Goal: Complete application form

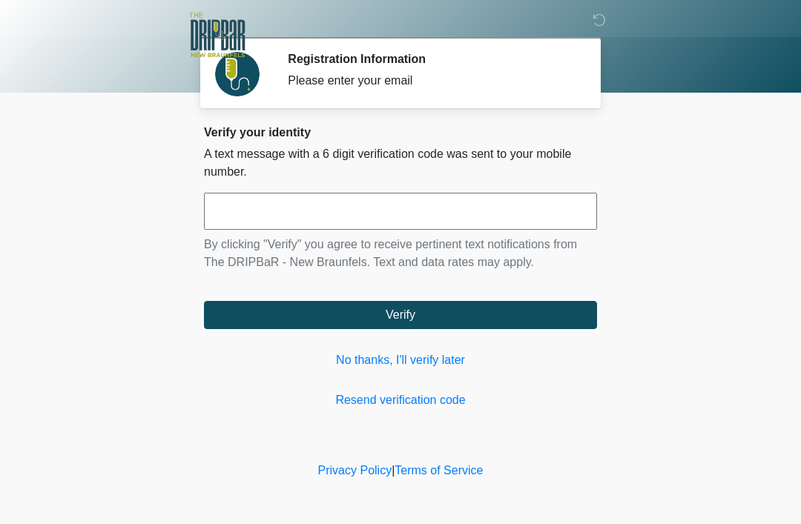
click at [364, 208] on input "text" at bounding box center [400, 211] width 393 height 37
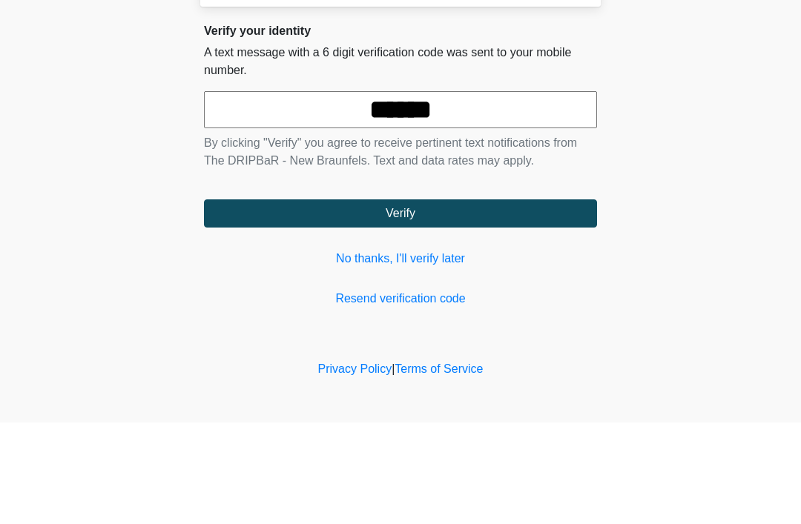
type input "******"
click at [512, 193] on form "****** By clicking "Verify" you agree to receive pertinent text notifications f…" at bounding box center [400, 261] width 393 height 136
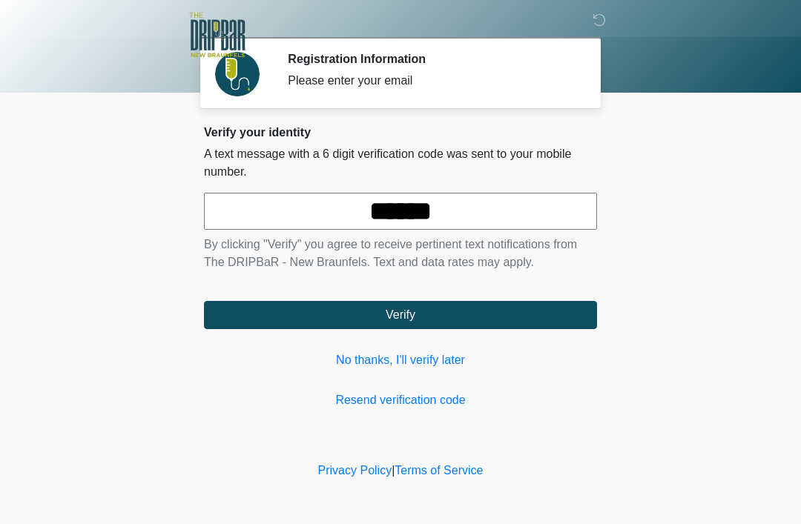
click at [493, 307] on button "Verify" at bounding box center [400, 315] width 393 height 28
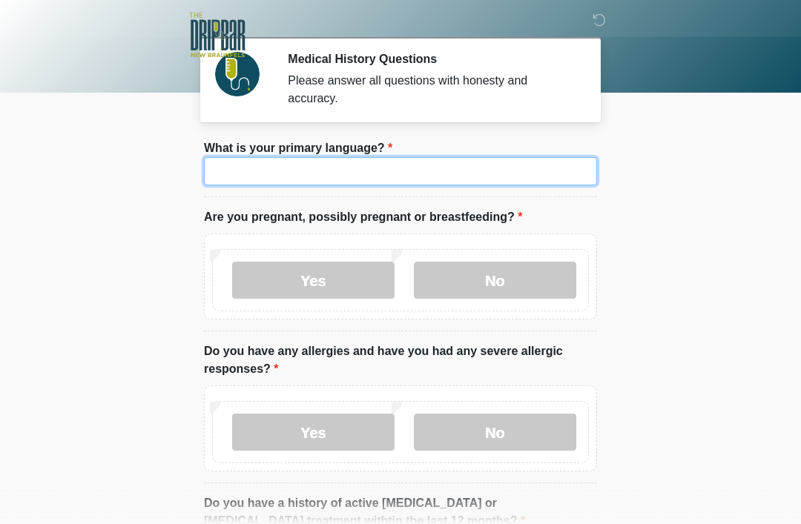
click at [369, 172] on input "What is your primary language?" at bounding box center [400, 171] width 393 height 28
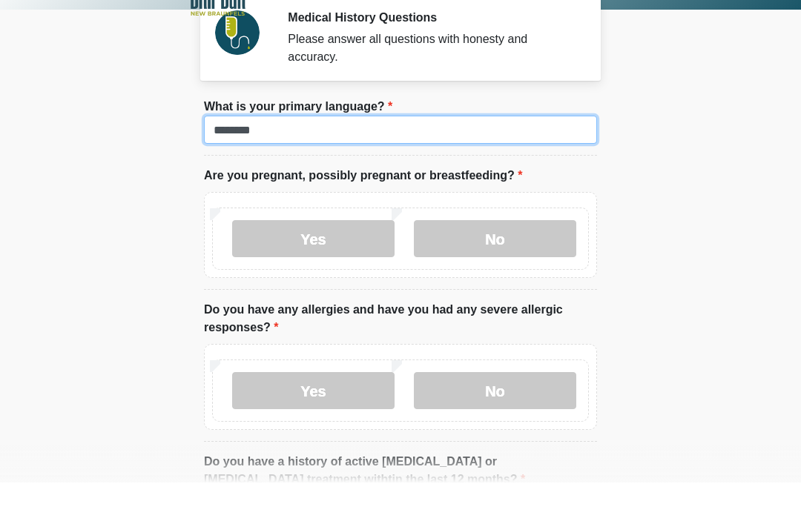
type input "*******"
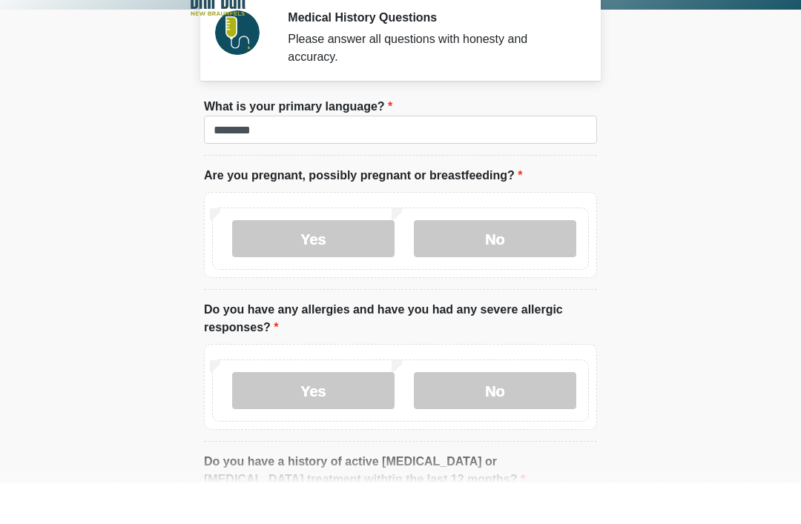
click at [481, 262] on label "No" at bounding box center [495, 280] width 162 height 37
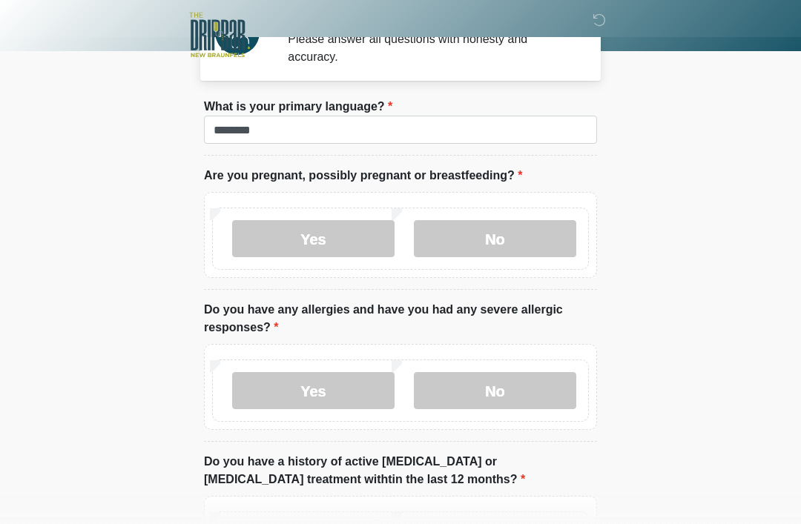
click at [522, 389] on label "No" at bounding box center [495, 390] width 162 height 37
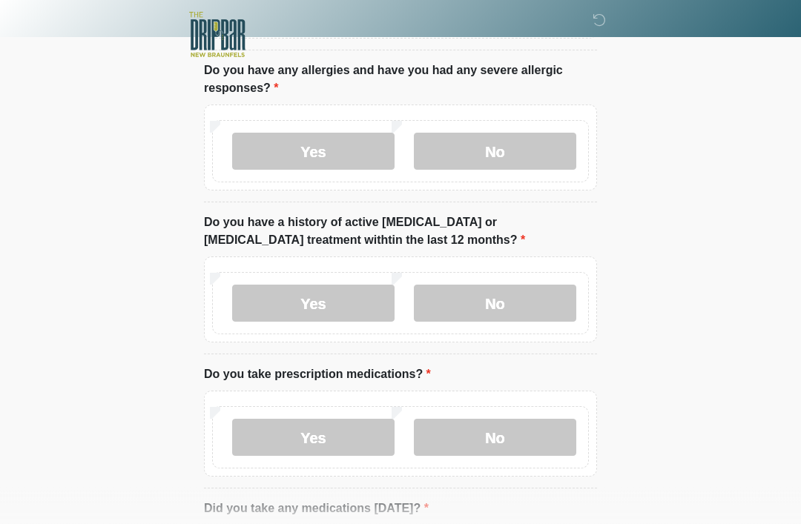
scroll to position [280, 0]
click at [544, 296] on label "No" at bounding box center [495, 304] width 162 height 37
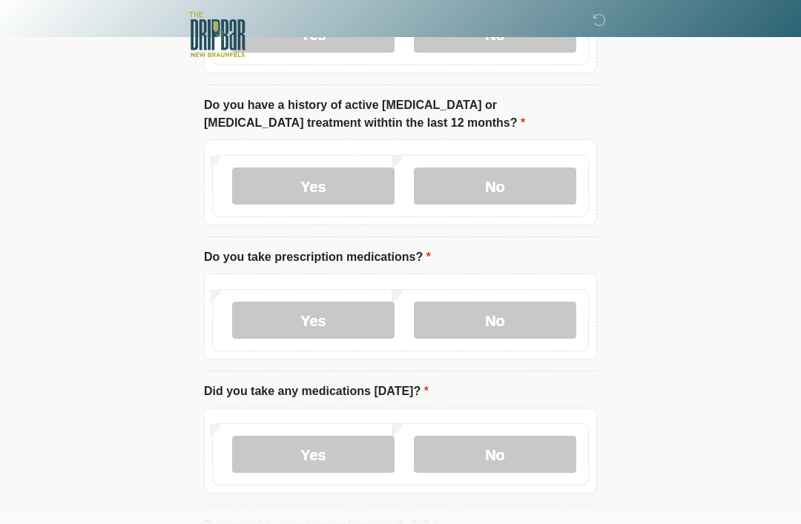
scroll to position [430, 0]
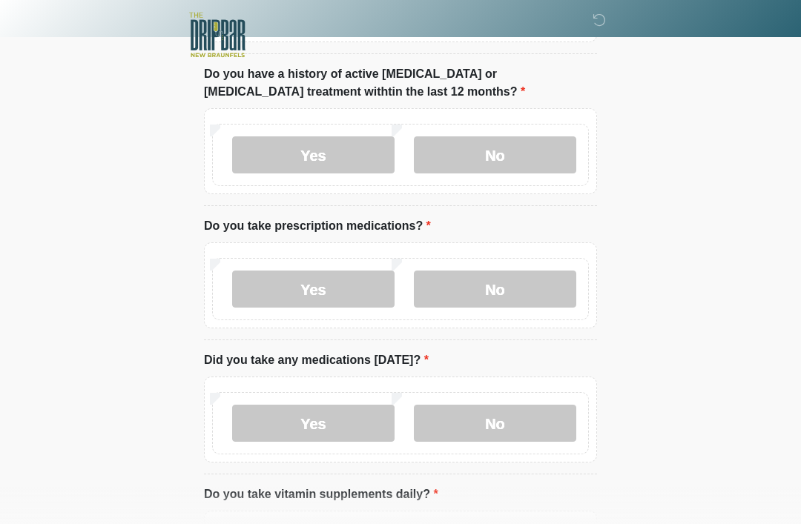
click at [490, 295] on label "No" at bounding box center [495, 289] width 162 height 37
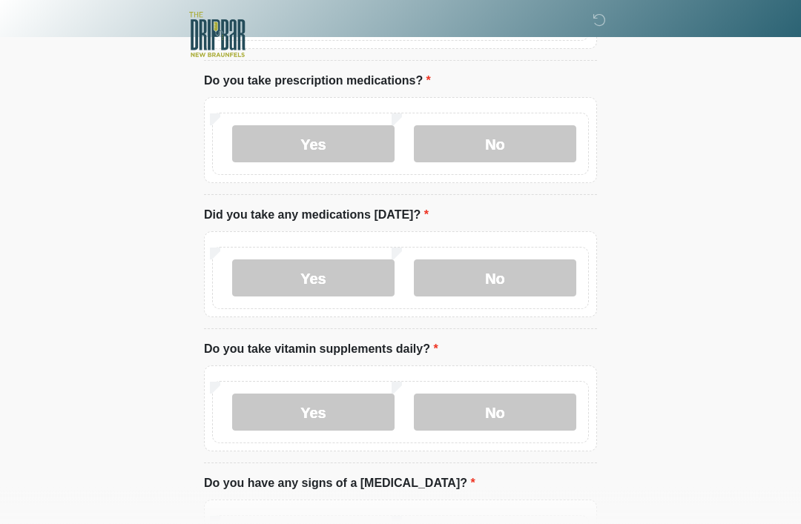
scroll to position [577, 0]
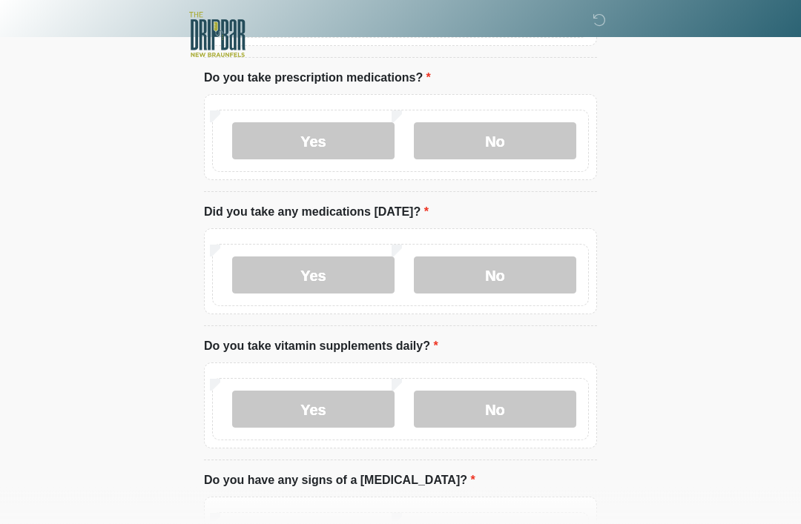
click at [536, 272] on label "No" at bounding box center [495, 275] width 162 height 37
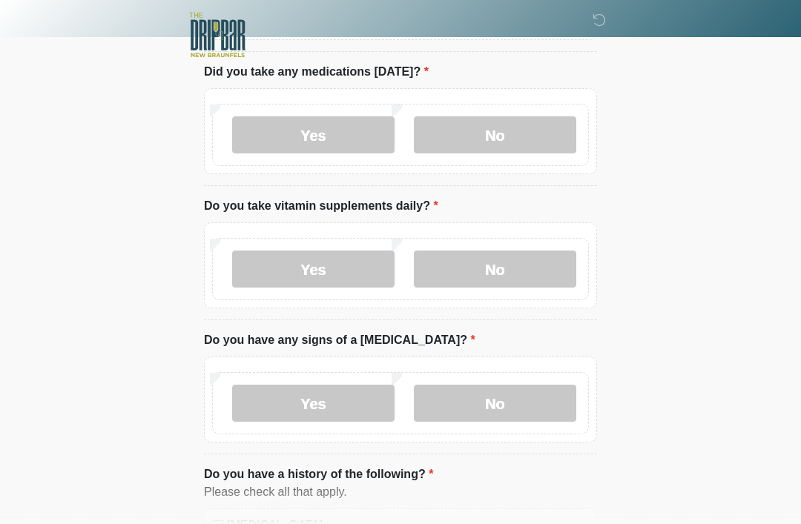
scroll to position [725, 0]
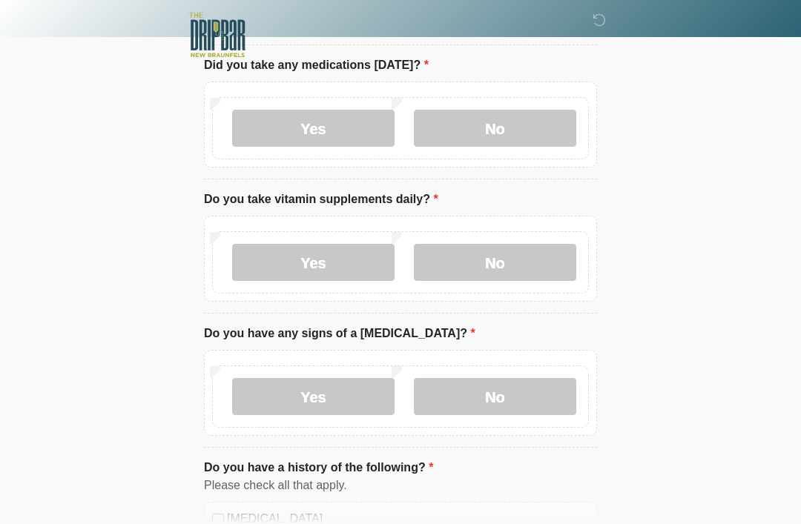
click at [485, 272] on label "No" at bounding box center [495, 262] width 162 height 37
click at [472, 393] on label "No" at bounding box center [495, 396] width 162 height 37
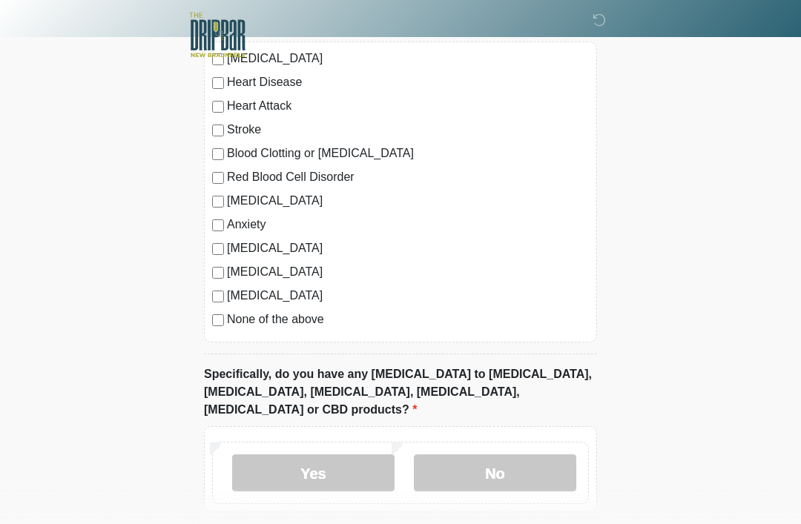
scroll to position [1237, 0]
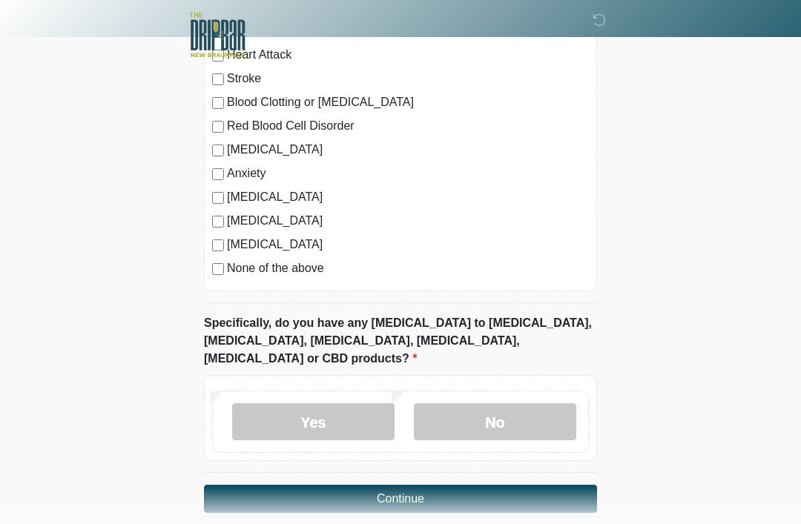
click at [493, 404] on label "No" at bounding box center [495, 422] width 162 height 37
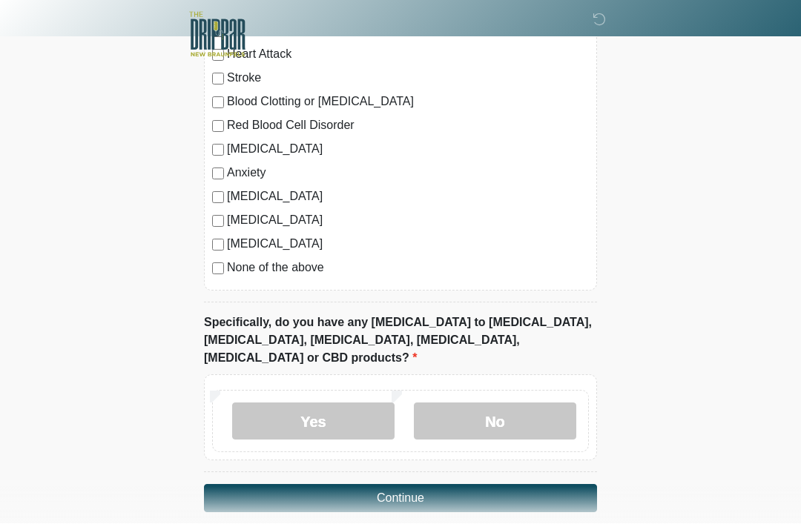
click at [570, 485] on button "Continue" at bounding box center [400, 499] width 393 height 28
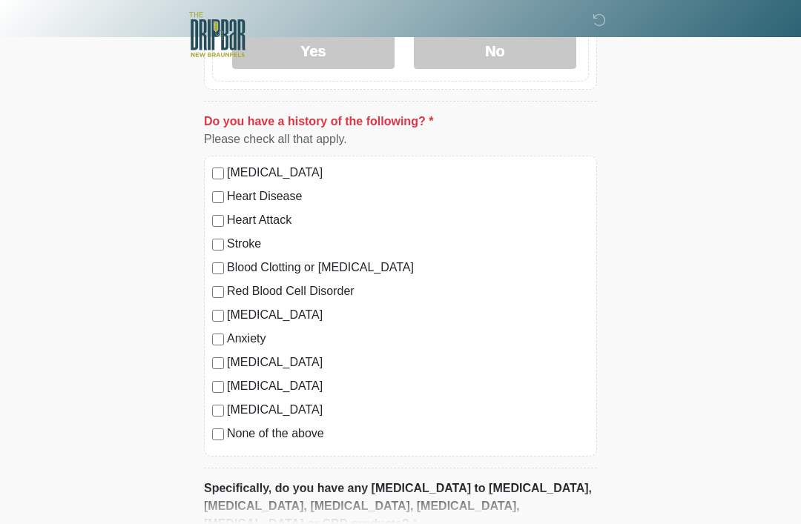
scroll to position [1071, 0]
click at [235, 436] on label "None of the above" at bounding box center [408, 434] width 362 height 18
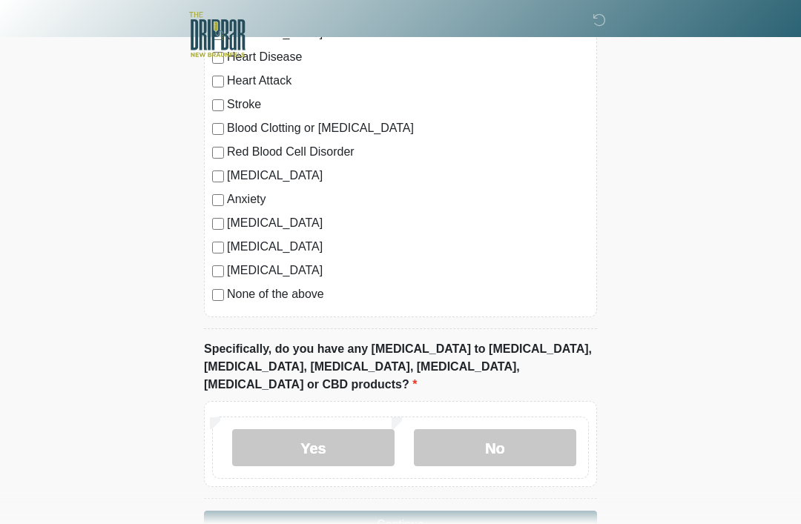
scroll to position [1230, 0]
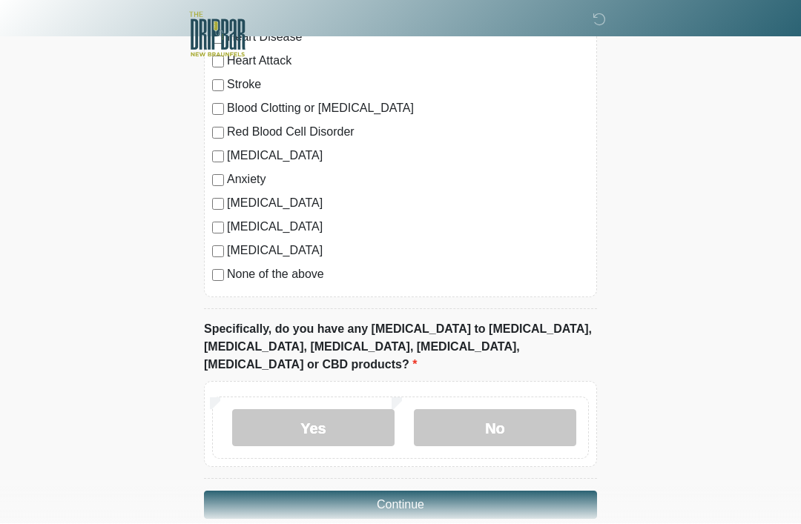
click at [530, 492] on button "Continue" at bounding box center [400, 506] width 393 height 28
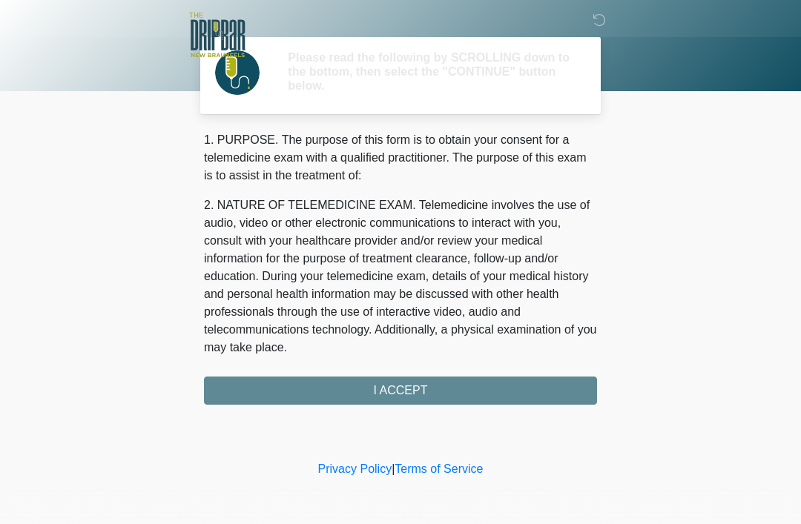
scroll to position [0, 0]
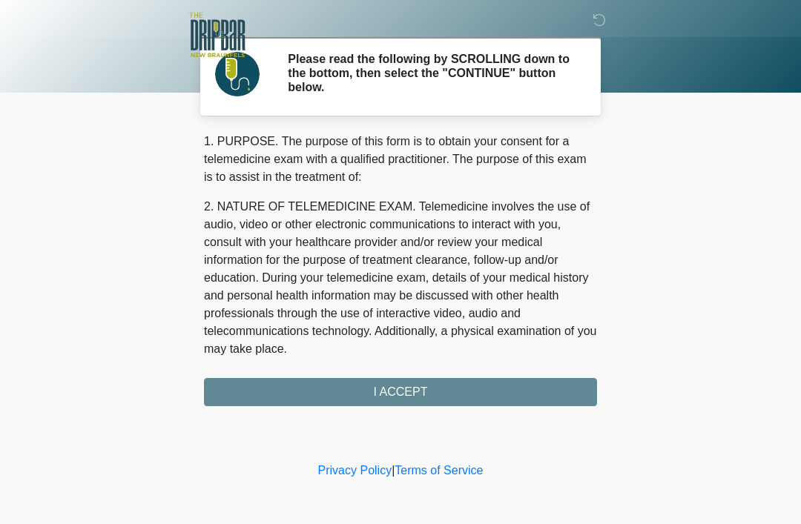
click at [516, 386] on div "1. PURPOSE. The purpose of this form is to obtain your consent for a telemedici…" at bounding box center [400, 270] width 393 height 274
click at [517, 381] on div "1. PURPOSE. The purpose of this form is to obtain your consent for a telemedici…" at bounding box center [400, 270] width 393 height 274
click at [545, 379] on div "1. PURPOSE. The purpose of this form is to obtain your consent for a telemedici…" at bounding box center [400, 270] width 393 height 274
click at [545, 390] on div "1. PURPOSE. The purpose of this form is to obtain your consent for a telemedici…" at bounding box center [400, 270] width 393 height 274
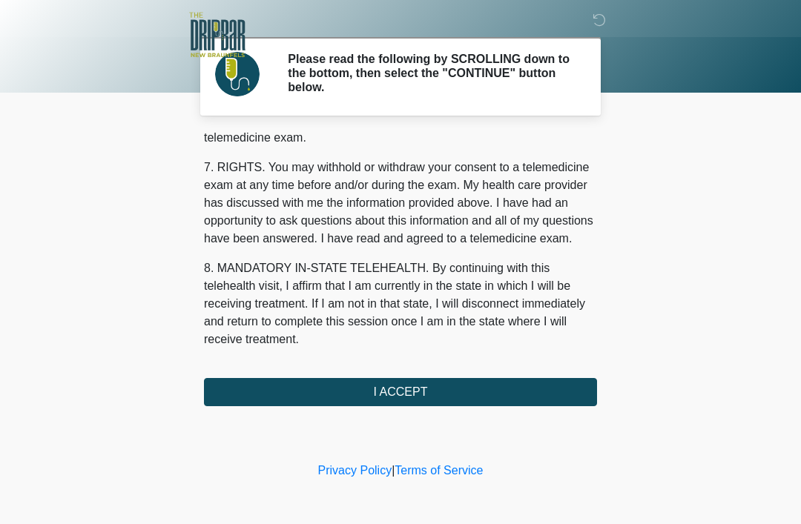
scroll to position [651, 0]
click at [504, 395] on button "I ACCEPT" at bounding box center [400, 392] width 393 height 28
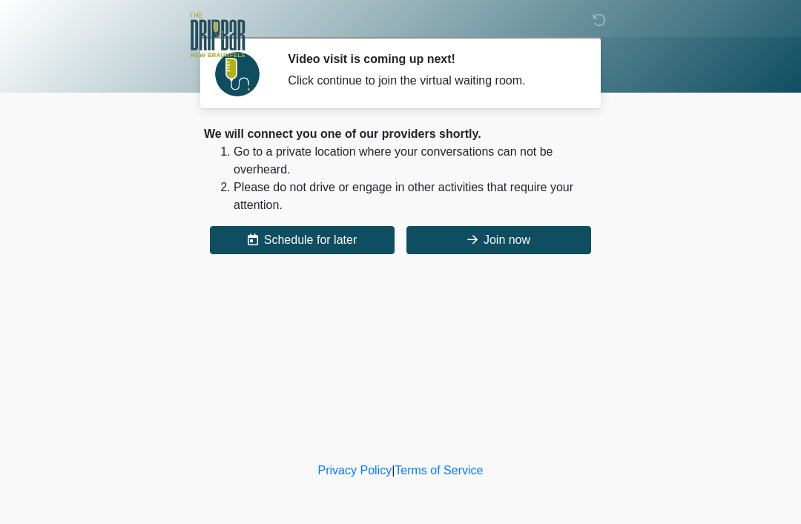
click at [515, 236] on button "Join now" at bounding box center [499, 240] width 185 height 28
